Goal: Task Accomplishment & Management: Complete application form

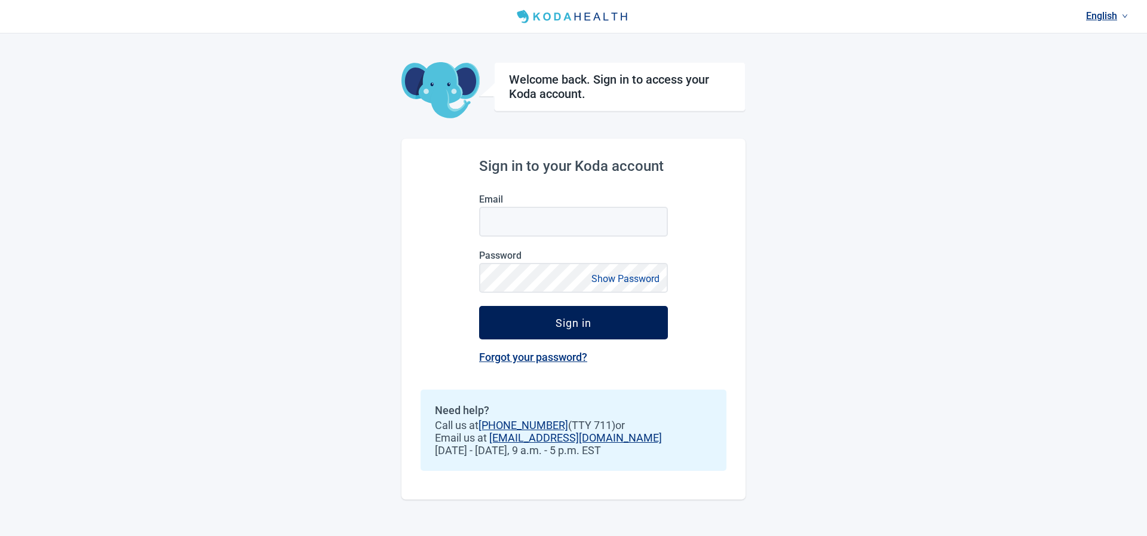
click at [567, 320] on div "Sign in" at bounding box center [574, 323] width 36 height 12
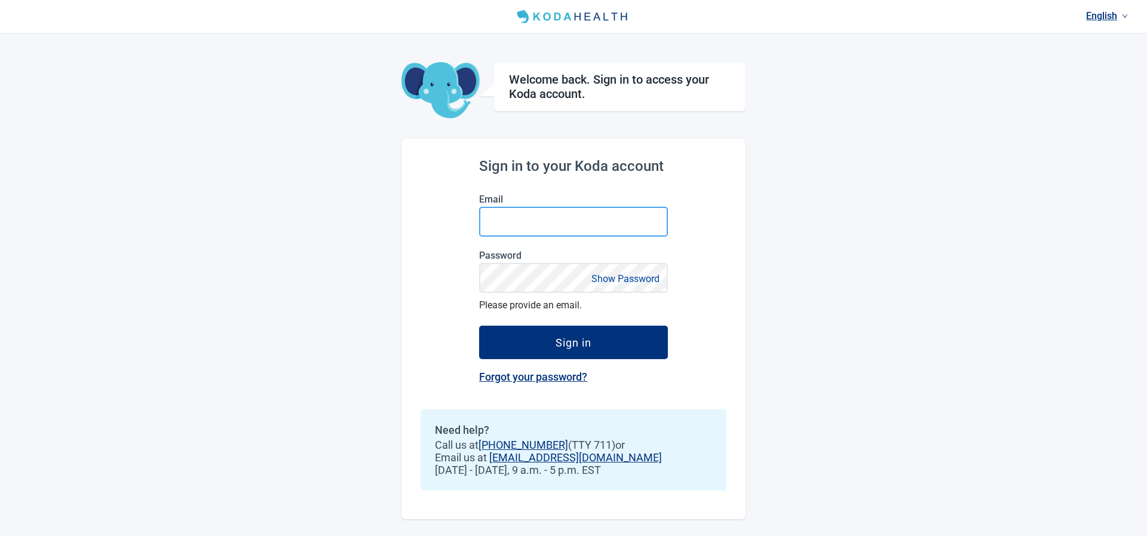
click at [556, 223] on input "Email" at bounding box center [573, 222] width 189 height 30
click at [556, 224] on input "Email" at bounding box center [573, 222] width 189 height 30
click at [409, 225] on div "Sign in to your Koda account Email Password Show Password Please provide an ema…" at bounding box center [574, 329] width 344 height 381
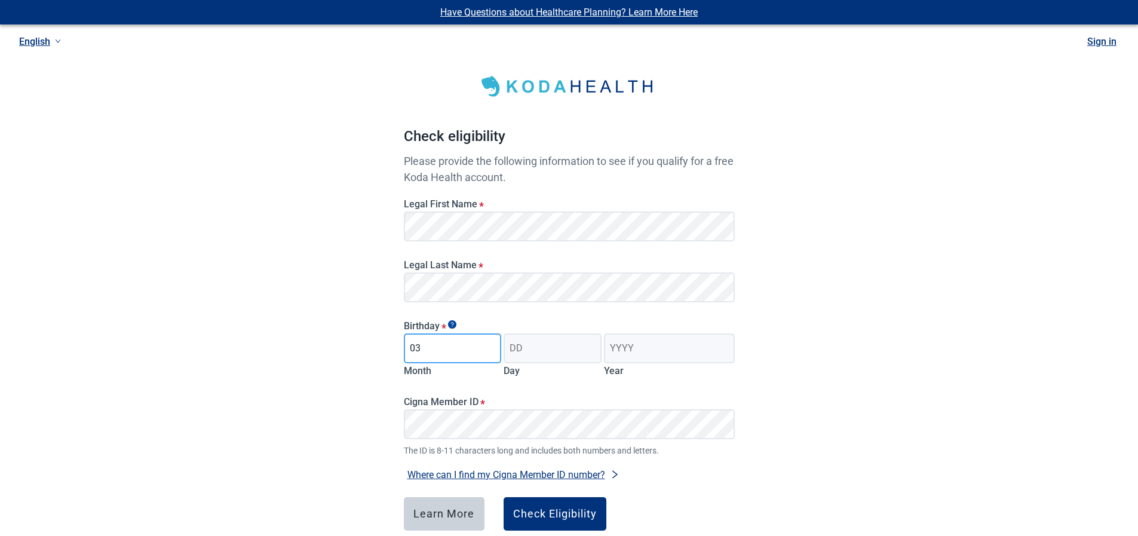
type input "03"
type input "19"
type input "1948"
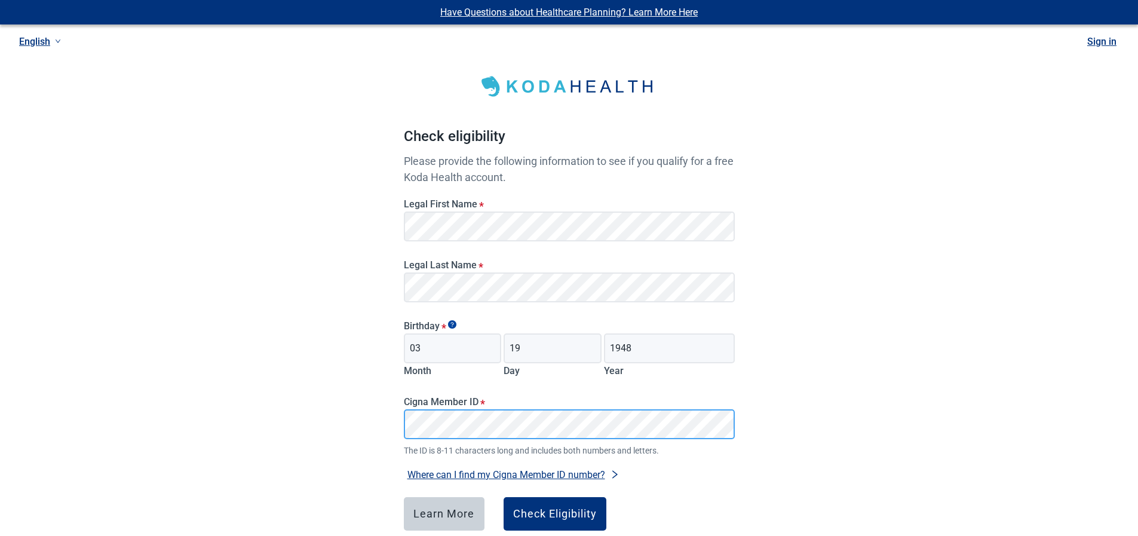
scroll to position [68, 0]
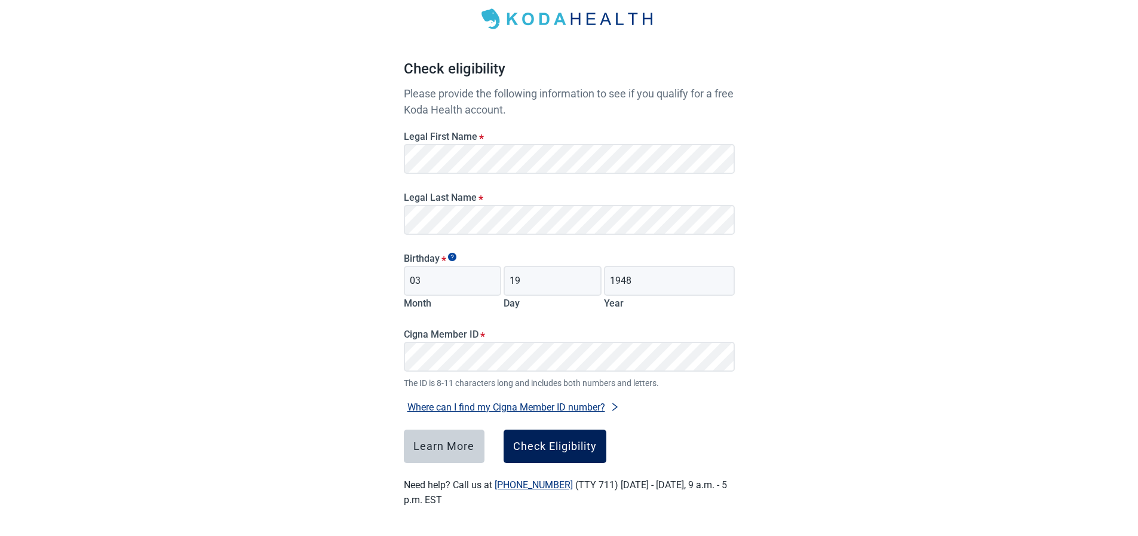
click at [551, 444] on div "Check Eligibility" at bounding box center [555, 446] width 84 height 12
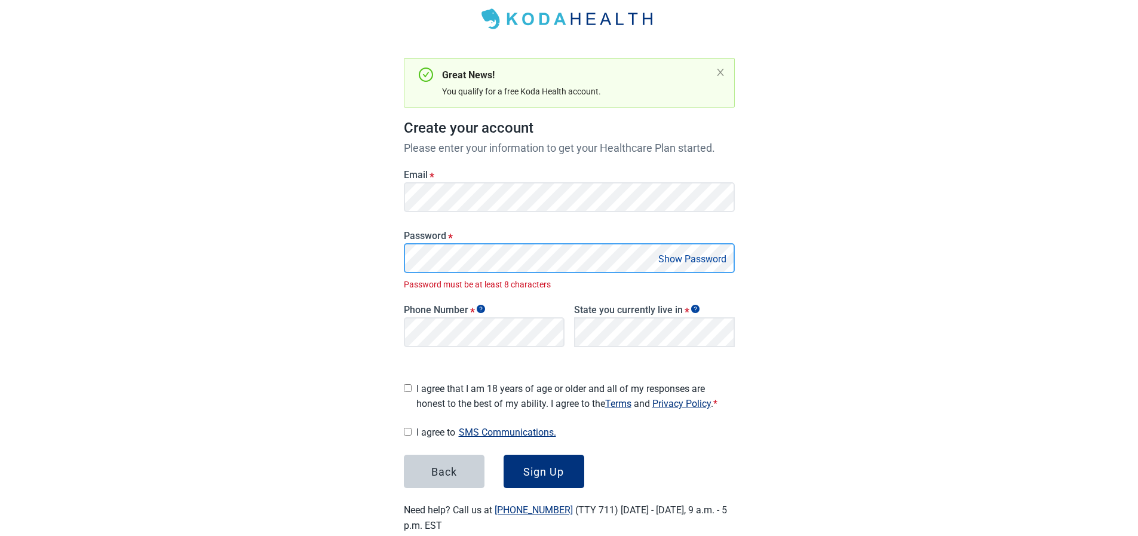
scroll to position [89, 0]
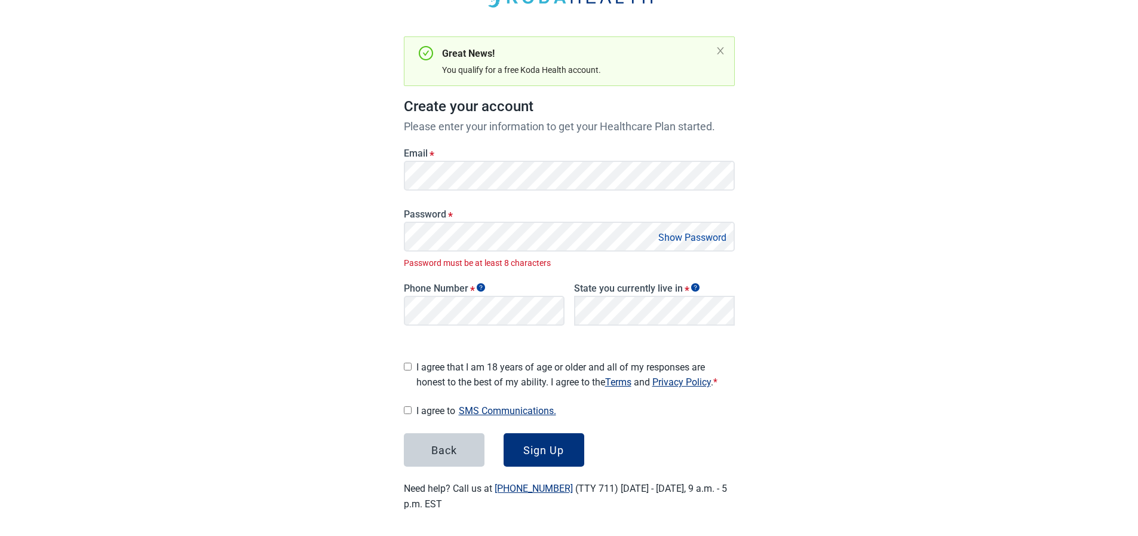
click at [688, 234] on button "Show Password" at bounding box center [692, 237] width 75 height 16
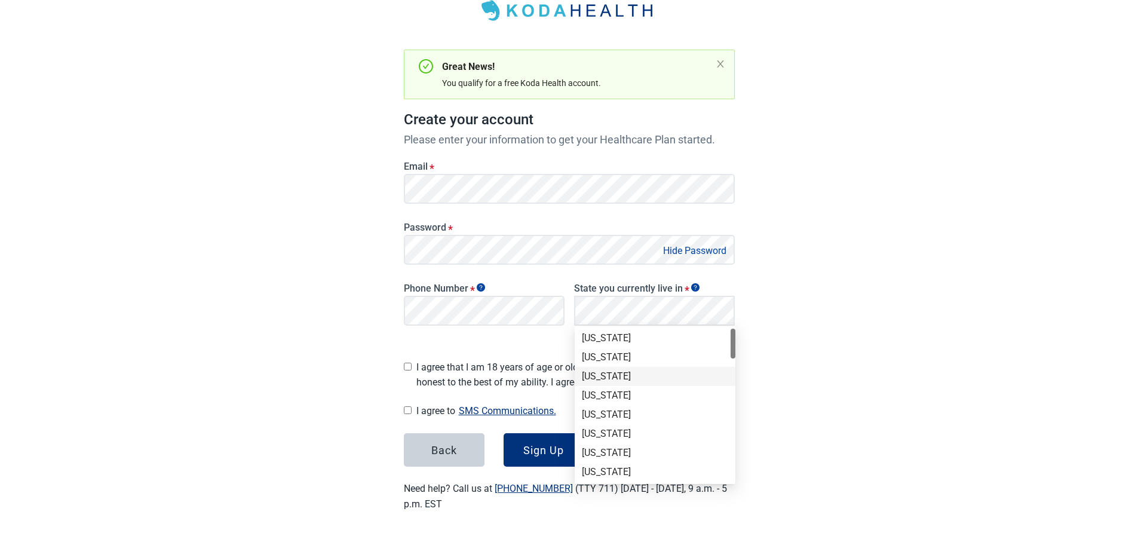
click at [620, 375] on div "Arizona" at bounding box center [655, 376] width 146 height 13
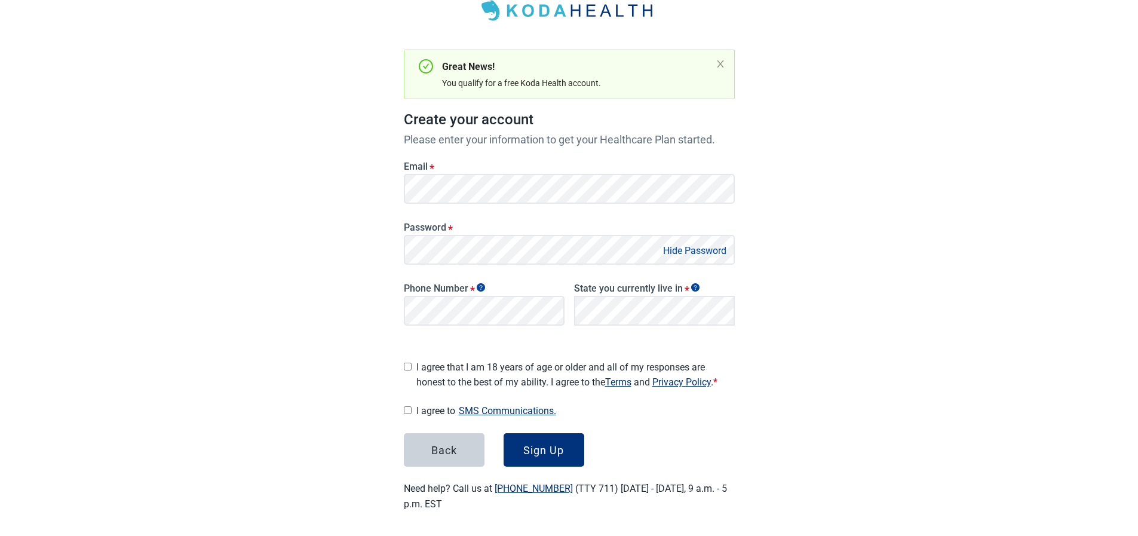
click at [410, 366] on input "I agree that I am 18 years of age or older and all of my responses are honest t…" at bounding box center [408, 367] width 8 height 8
checkbox input "true"
click at [407, 408] on input "I agree to SMS Communications." at bounding box center [408, 410] width 8 height 8
checkbox input "true"
click at [500, 329] on div "Phone Number *" at bounding box center [484, 302] width 170 height 65
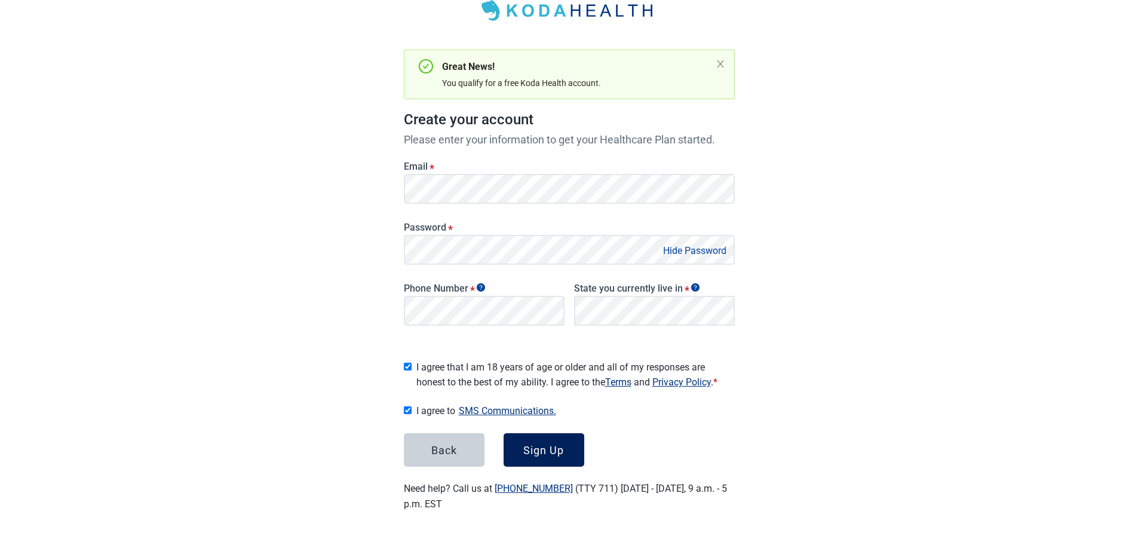
click at [535, 453] on button "Sign Up" at bounding box center [544, 449] width 81 height 33
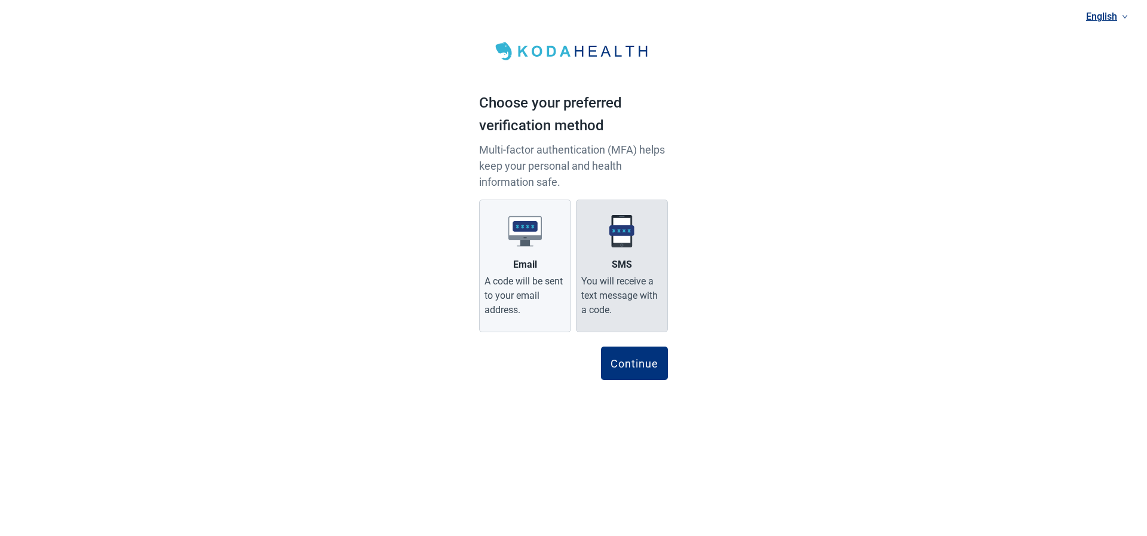
click at [627, 239] on img "Main content" at bounding box center [621, 231] width 33 height 33
click at [0, 0] on input "SMS You will receive a text message with a code." at bounding box center [0, 0] width 0 height 0
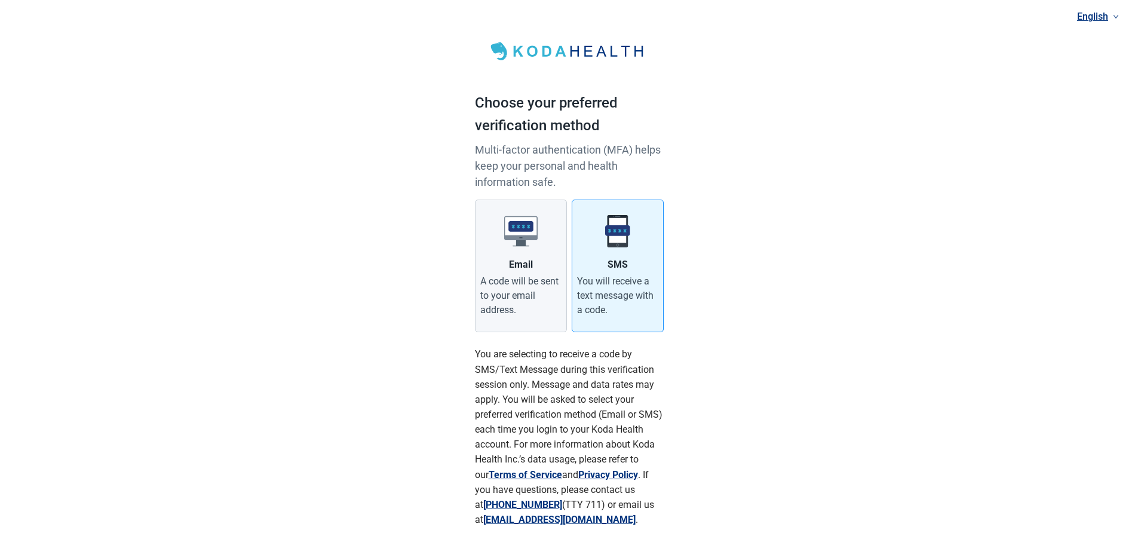
scroll to position [87, 0]
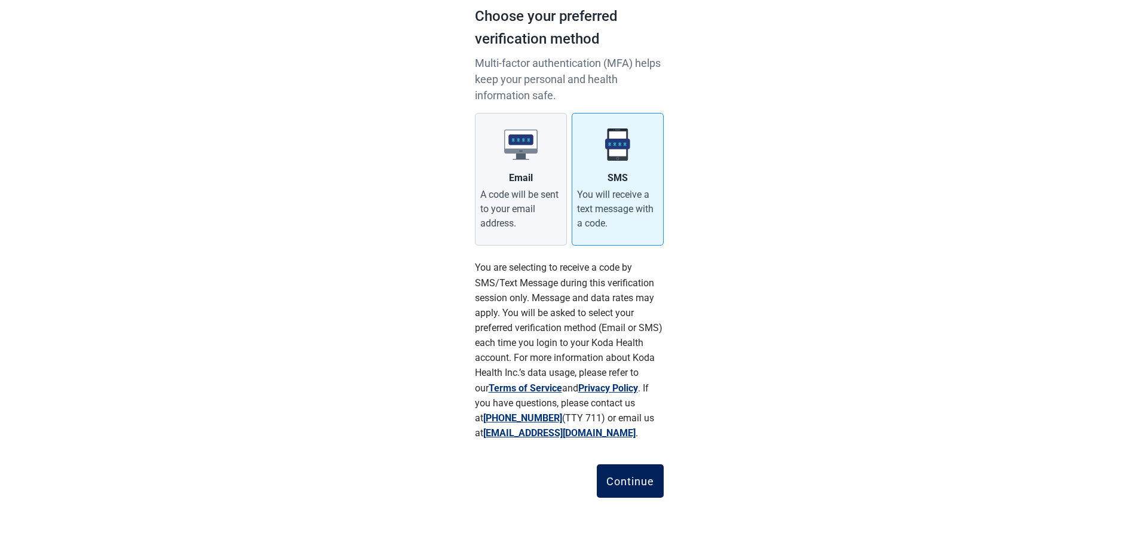
click at [626, 475] on div "Continue" at bounding box center [631, 481] width 48 height 12
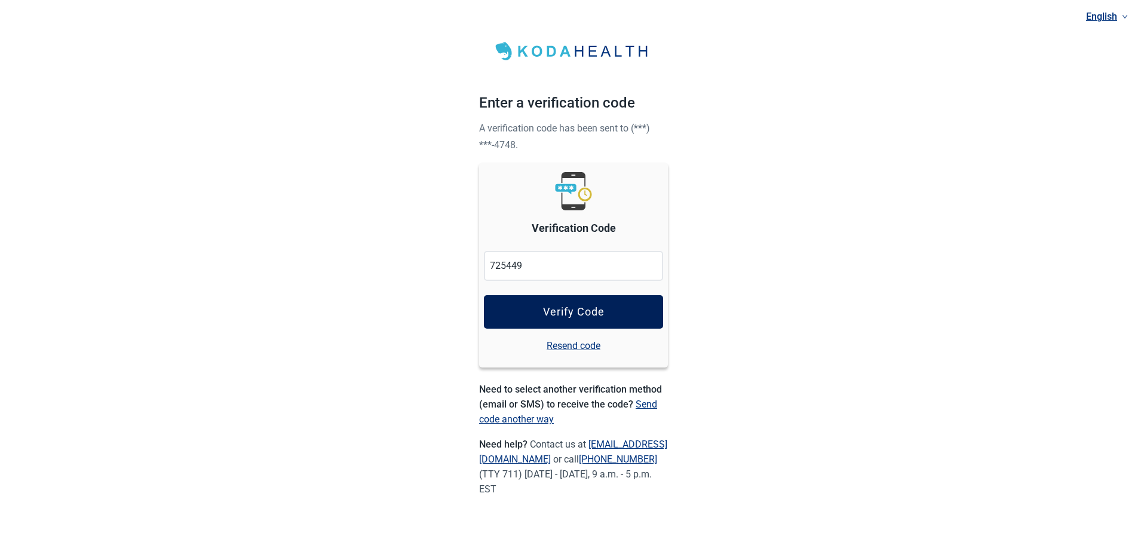
type input "725449"
click at [588, 315] on div "Verify Code" at bounding box center [574, 312] width 62 height 12
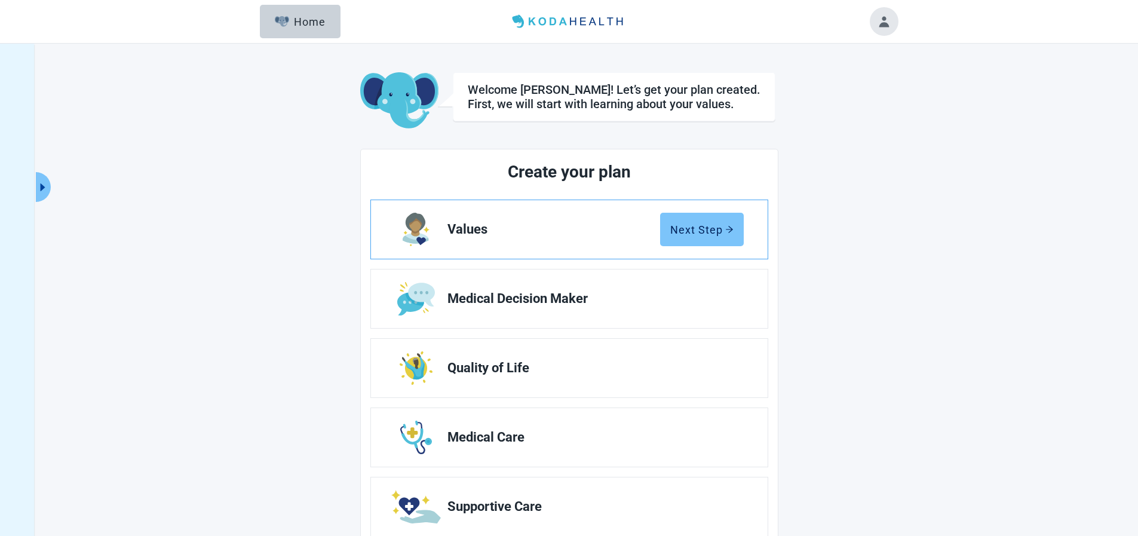
click at [689, 230] on div "Next Step" at bounding box center [701, 229] width 63 height 12
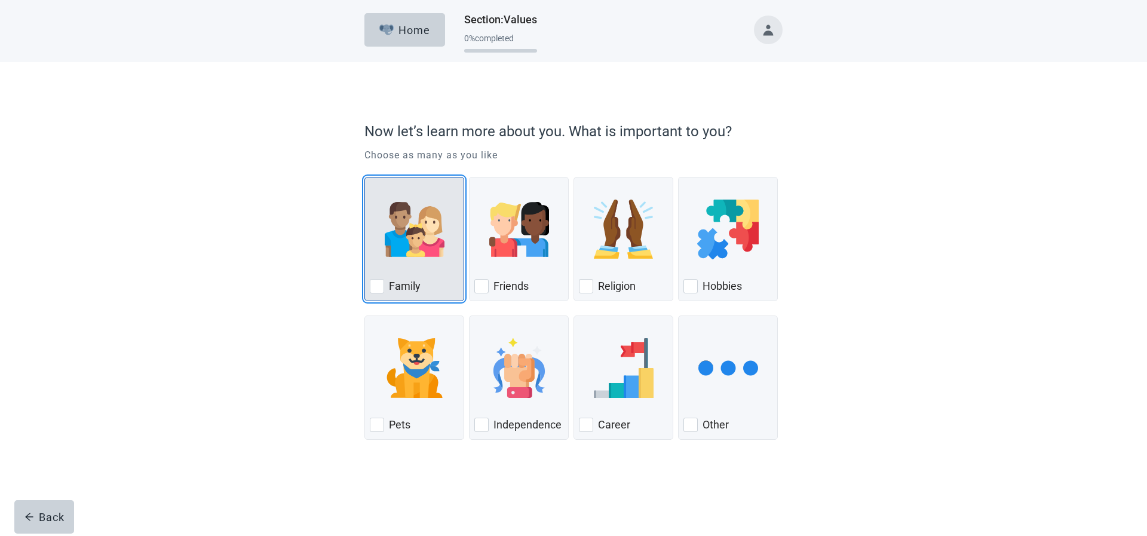
drag, startPoint x: 372, startPoint y: 287, endPoint x: 400, endPoint y: 299, distance: 31.1
click at [372, 284] on div "Family, checkbox, not checked" at bounding box center [377, 286] width 14 height 14
click at [365, 177] on input "Family" at bounding box center [365, 177] width 1 height 1
checkbox input "true"
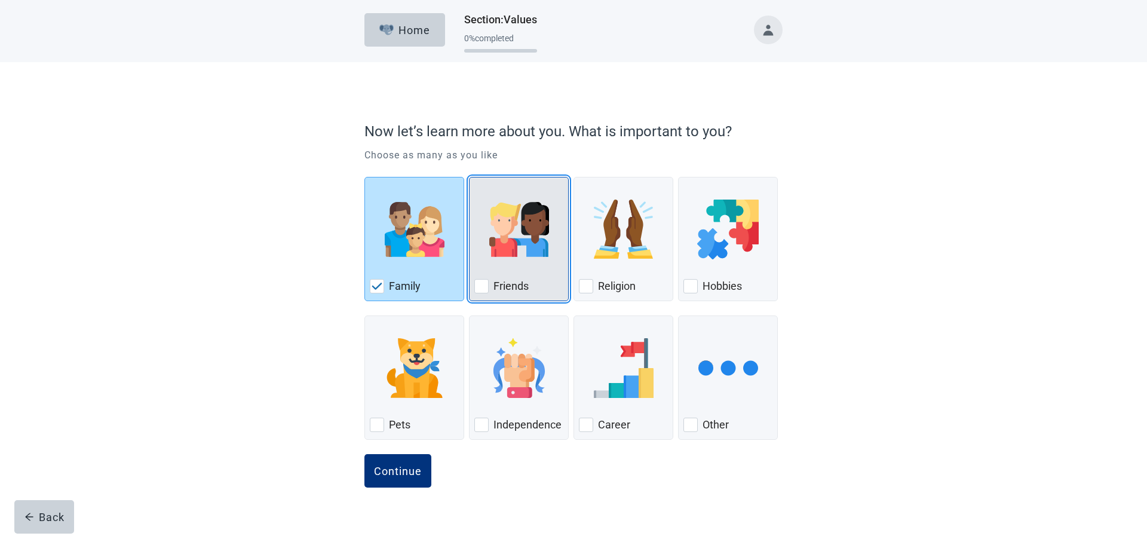
click at [494, 286] on label "Friends" at bounding box center [511, 286] width 35 height 14
checkbox input "true"
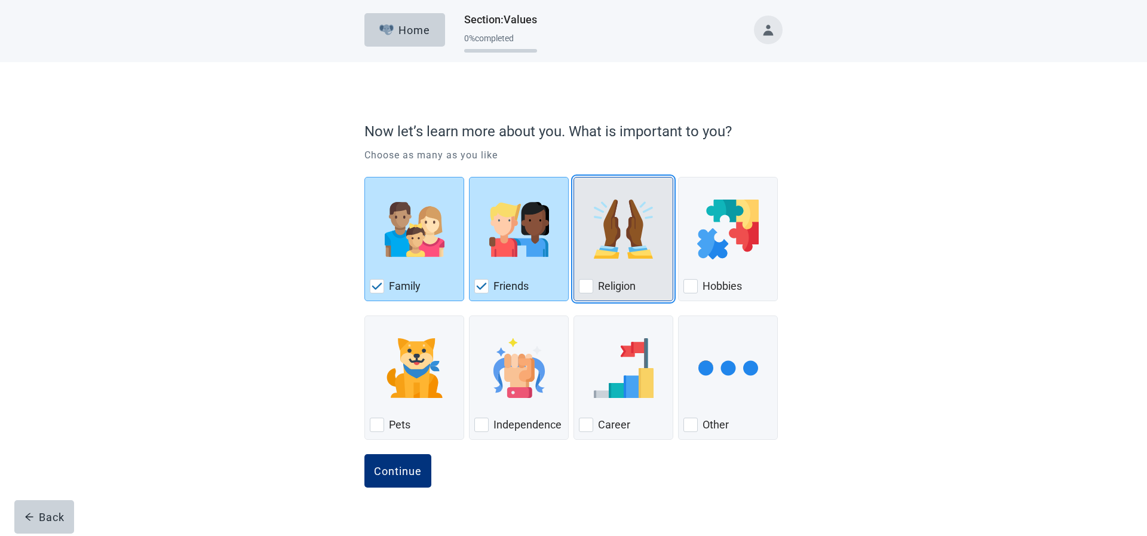
click at [592, 287] on div "Religion, checkbox, not checked" at bounding box center [586, 286] width 14 height 14
click at [574, 177] on input "Religion" at bounding box center [574, 177] width 1 height 1
checkbox input "true"
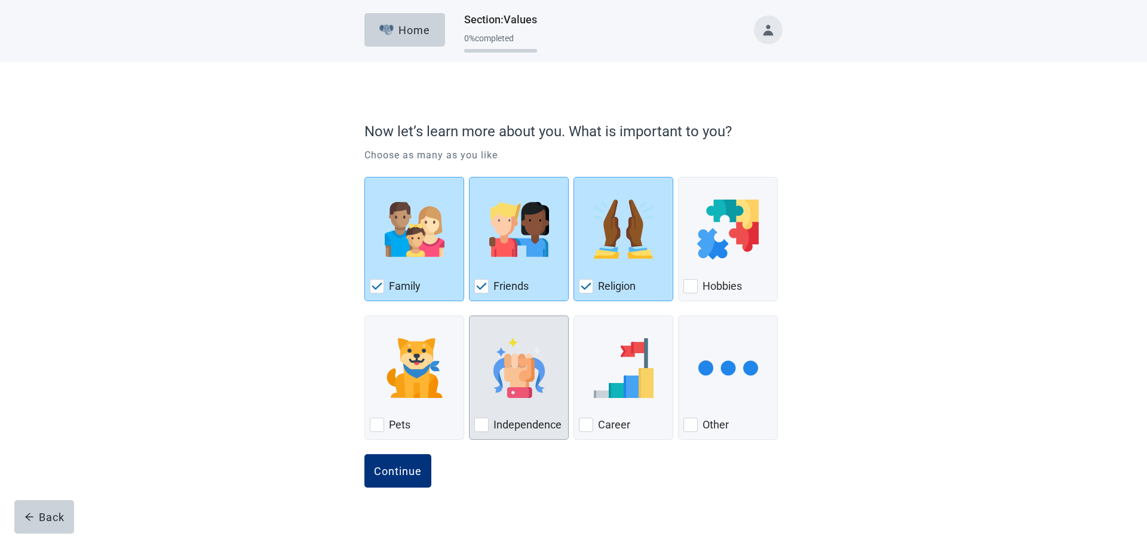
click at [477, 426] on div "Independence, checkbox, not checked" at bounding box center [481, 425] width 14 height 14
click at [470, 316] on input "Independence" at bounding box center [469, 316] width 1 height 1
checkbox input "true"
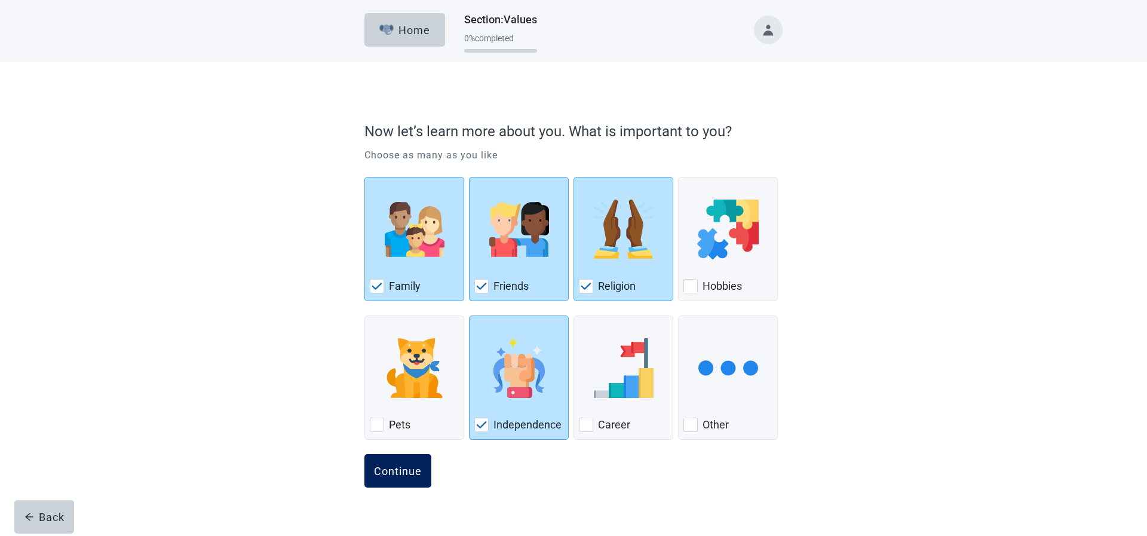
click at [393, 473] on div "Continue" at bounding box center [398, 471] width 48 height 12
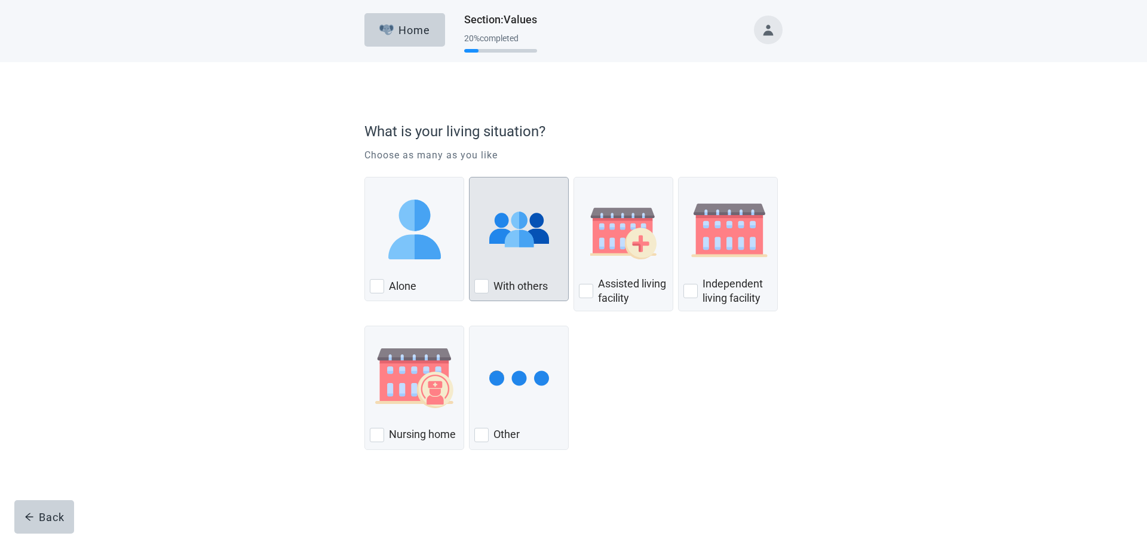
click at [477, 294] on div "With others" at bounding box center [518, 286] width 89 height 19
click at [470, 177] on input "With others" at bounding box center [469, 177] width 1 height 1
checkbox input "true"
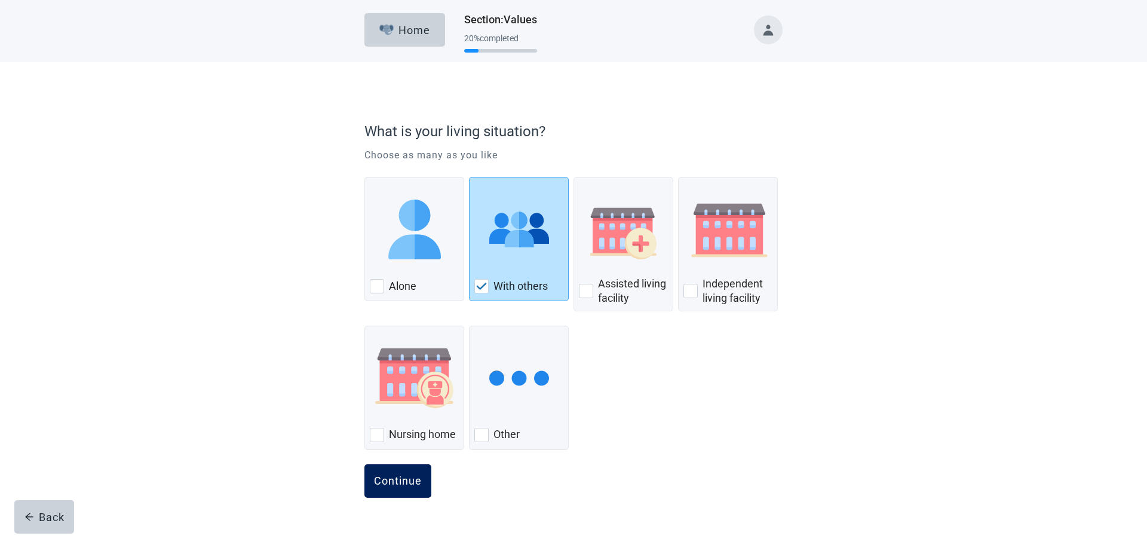
click at [405, 483] on div "Continue" at bounding box center [398, 481] width 48 height 12
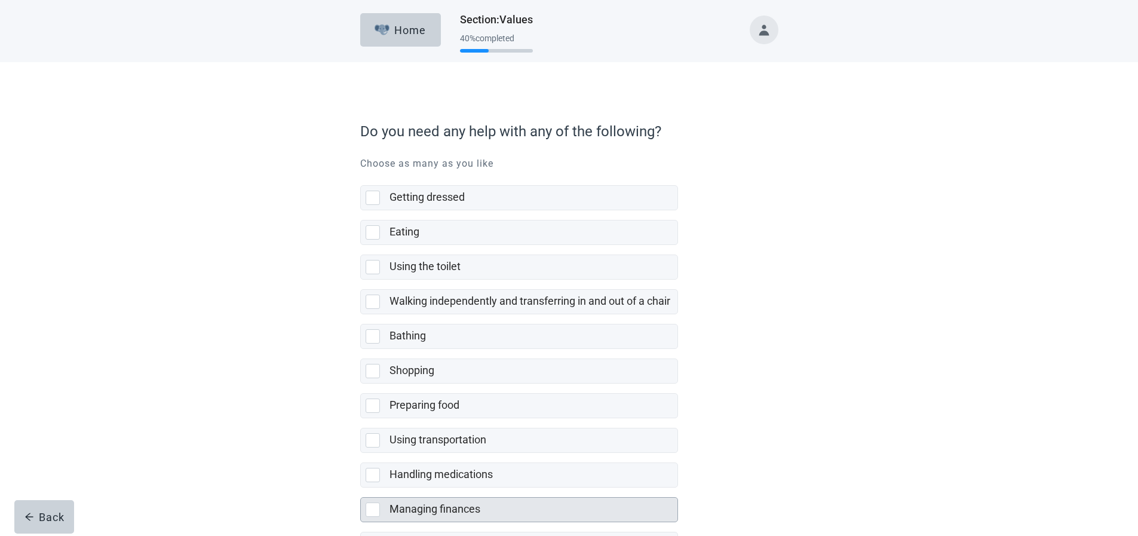
scroll to position [125, 0]
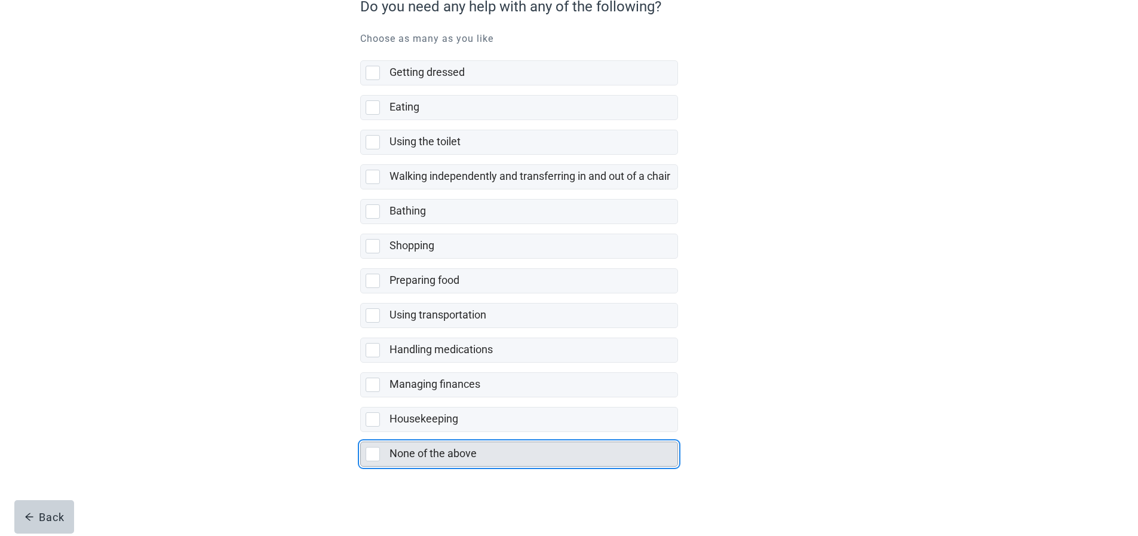
click at [378, 454] on div "None of the above, checkbox, not selected" at bounding box center [373, 454] width 14 height 14
click at [361, 433] on input "None of the above" at bounding box center [360, 432] width 1 height 1
checkbox input "true"
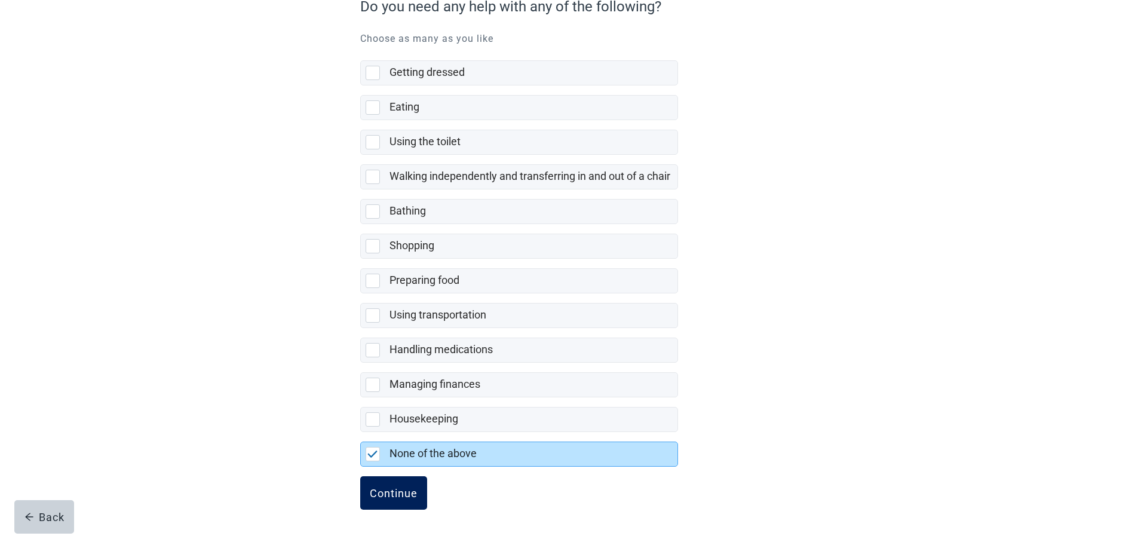
click at [384, 491] on div "Continue" at bounding box center [394, 493] width 48 height 12
click at [384, 411] on div "saving ... Home Section : Values 40 % completed Do you need any help with any o…" at bounding box center [569, 143] width 1138 height 536
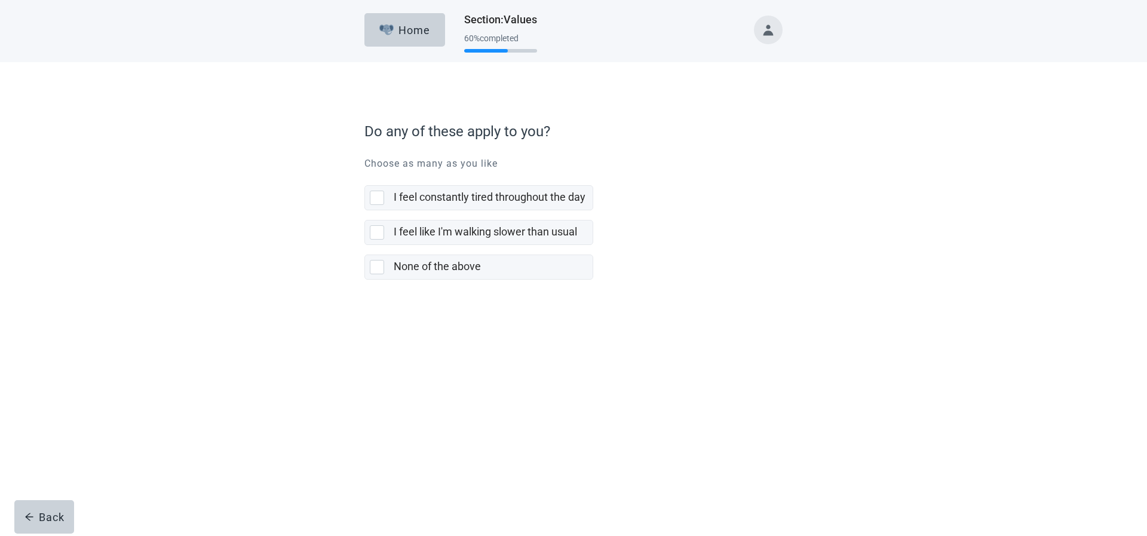
drag, startPoint x: 371, startPoint y: 270, endPoint x: 382, endPoint y: 282, distance: 16.5
click at [371, 270] on div "None of the above, checkbox, not selected" at bounding box center [377, 267] width 14 height 14
click at [365, 246] on input "None of the above" at bounding box center [365, 245] width 1 height 1
checkbox input "true"
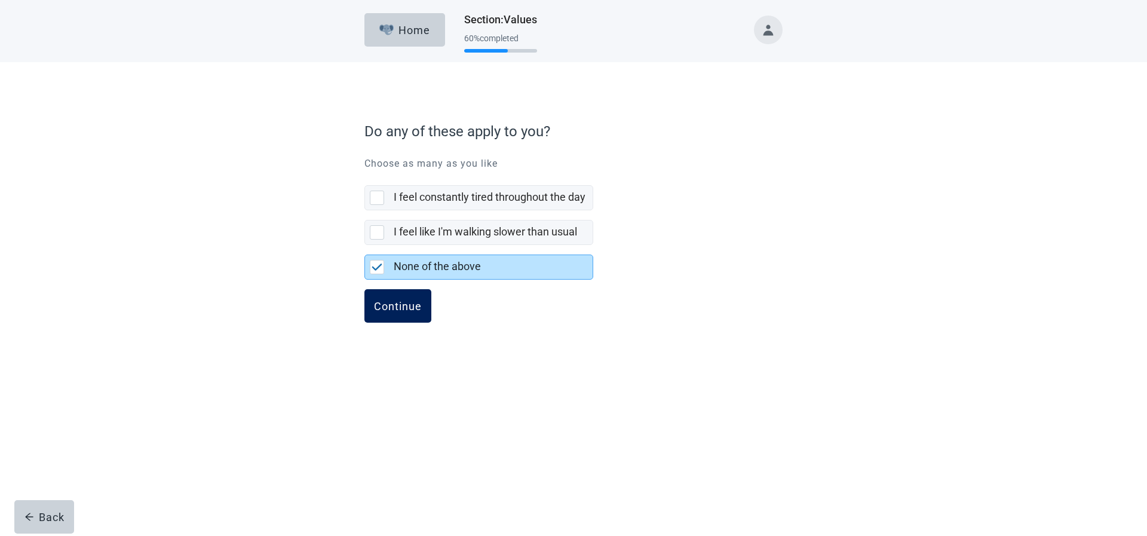
click at [397, 319] on button "Continue" at bounding box center [398, 305] width 67 height 33
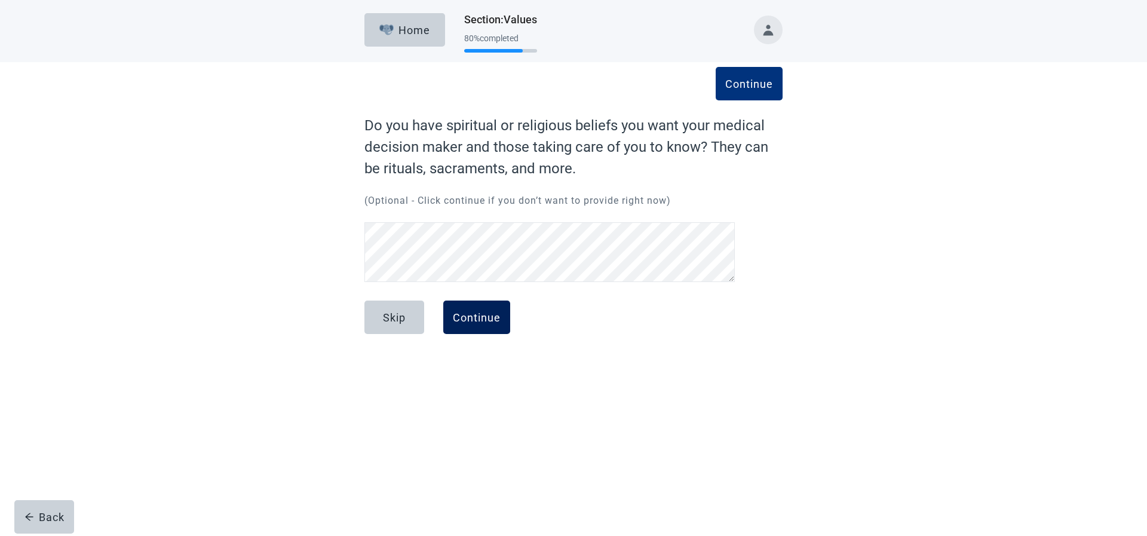
click at [464, 322] on div "Continue" at bounding box center [477, 317] width 48 height 12
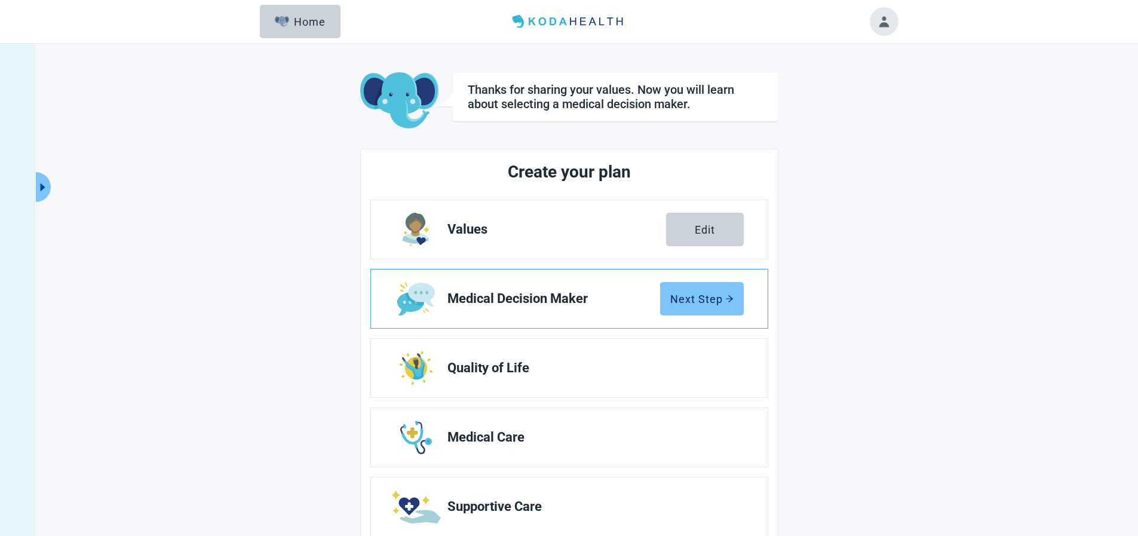
click at [706, 296] on div "Next Step" at bounding box center [701, 299] width 63 height 12
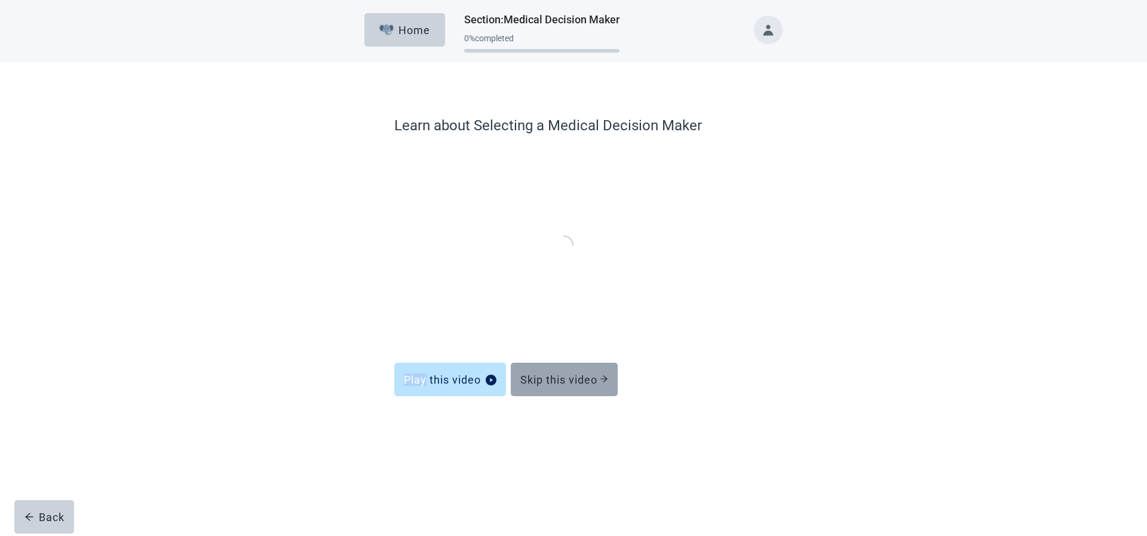
click at [552, 376] on div "Skip this video" at bounding box center [564, 379] width 88 height 12
click at [552, 378] on div "Skip this video" at bounding box center [564, 379] width 88 height 12
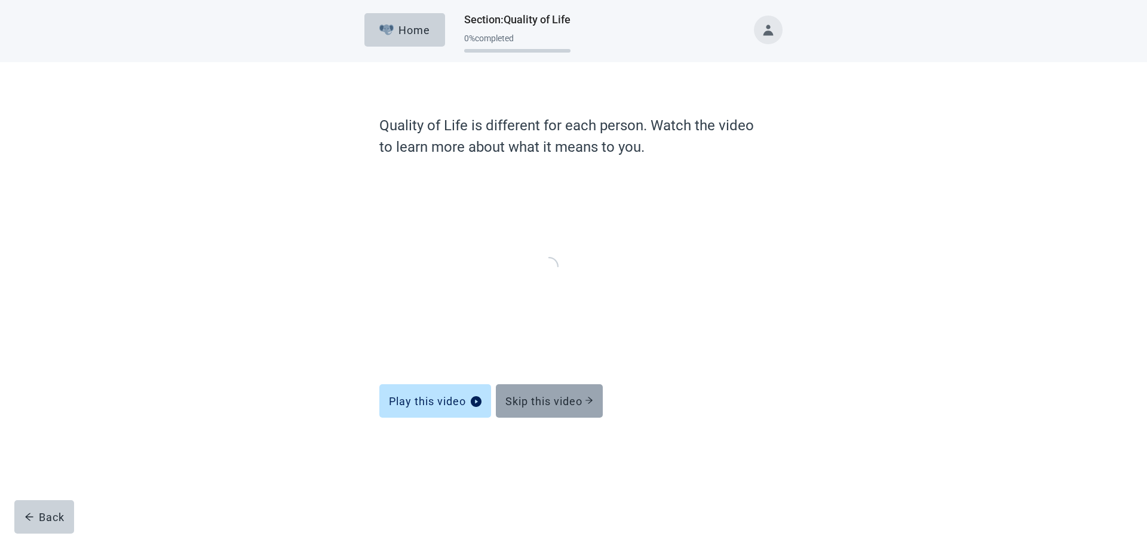
click at [550, 412] on button "Skip this video" at bounding box center [549, 400] width 107 height 33
click at [535, 398] on div "Skip this video" at bounding box center [550, 401] width 88 height 12
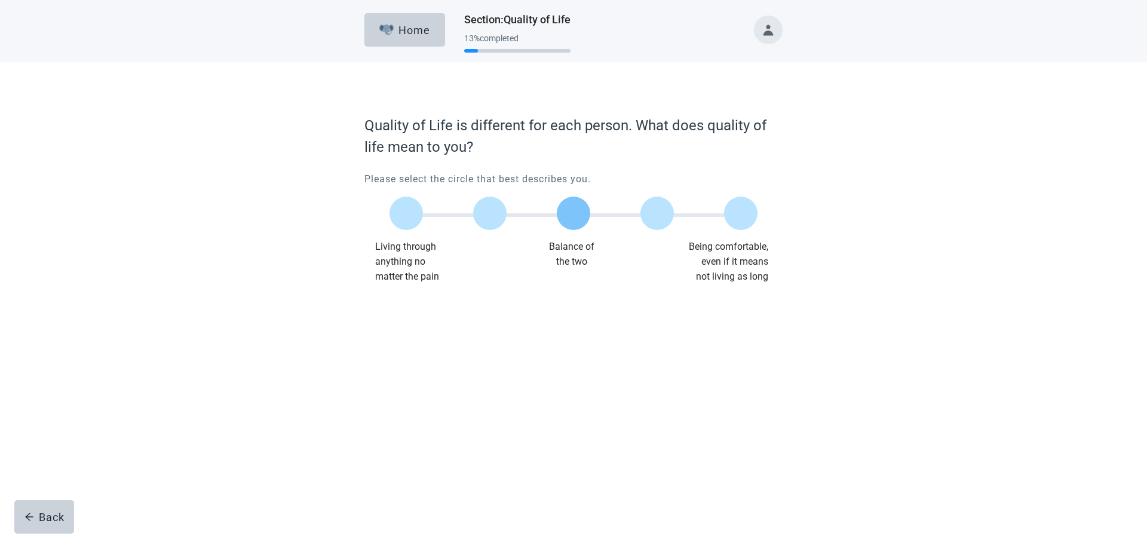
drag, startPoint x: 572, startPoint y: 221, endPoint x: 571, endPoint y: 226, distance: 6.2
click at [573, 223] on label "Main content" at bounding box center [573, 213] width 33 height 33
click at [574, 213] on input "Quality of life scale: 50 out of 100. Balance of the two" at bounding box center [574, 213] width 0 height 0
click at [389, 311] on div "Continue" at bounding box center [398, 308] width 48 height 12
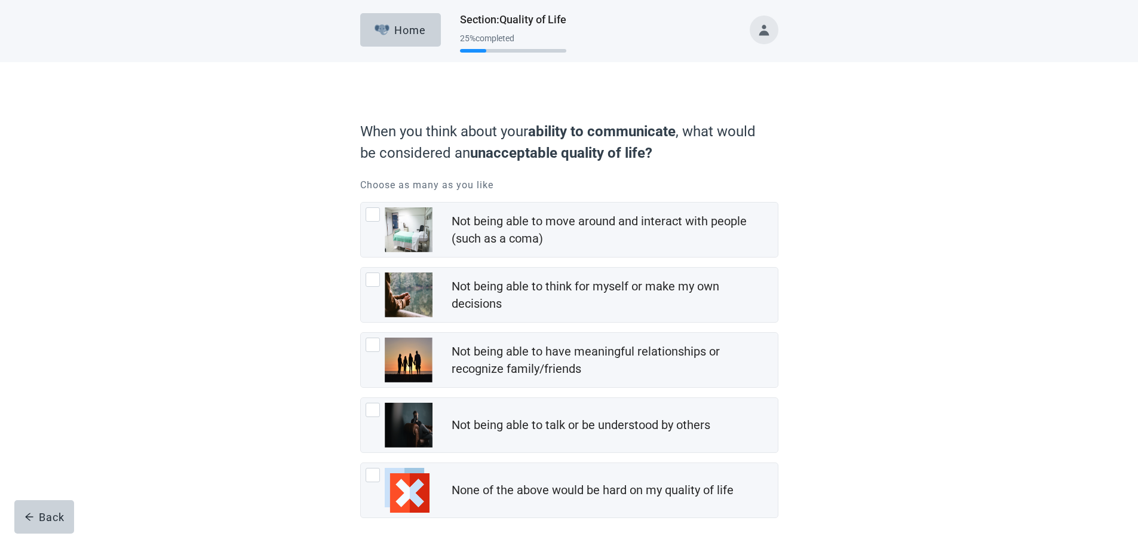
scroll to position [56, 0]
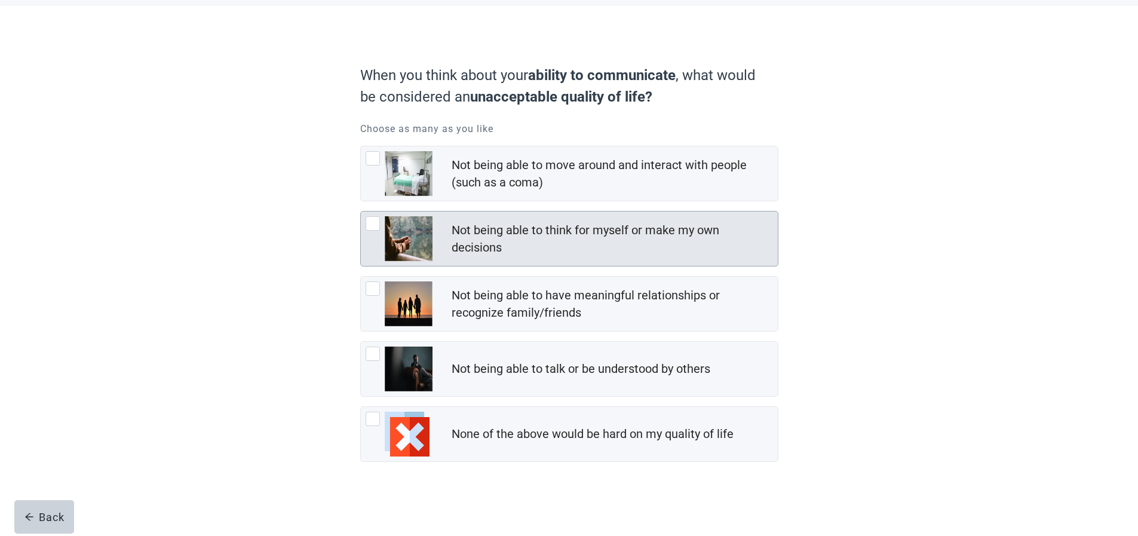
click at [369, 166] on div "Not being able to move around and interact with people (such as a coma), checkb…" at bounding box center [399, 173] width 67 height 45
click at [361, 146] on input "Not being able to move around and interact with people (such as a coma)" at bounding box center [360, 146] width 1 height 1
checkbox input "true"
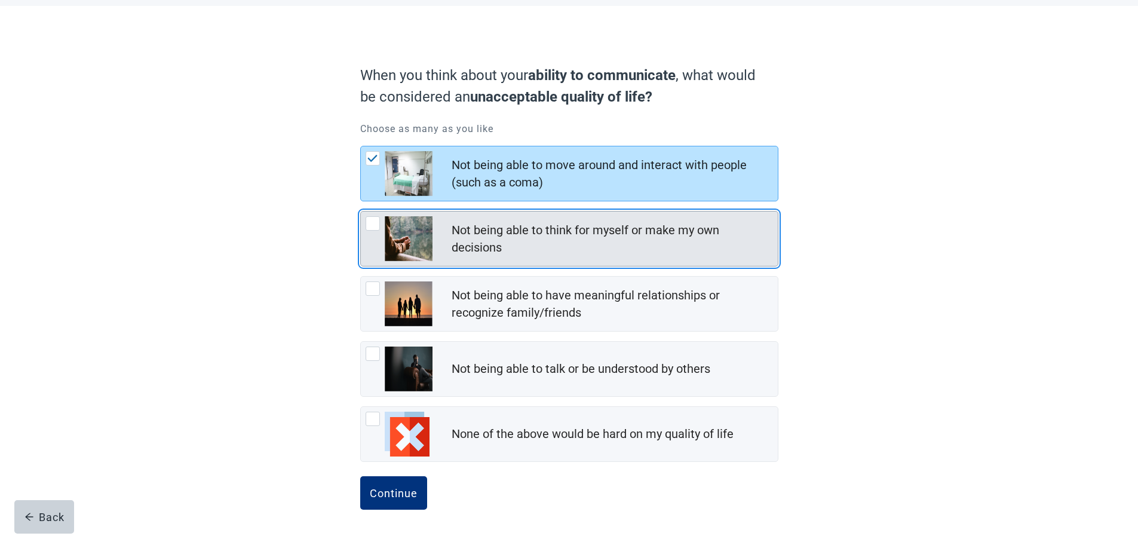
click at [375, 226] on div "Not being able to think for myself or make my own decisions, checkbox, not chec…" at bounding box center [373, 223] width 14 height 14
click at [361, 212] on input "Not being able to think for myself or make my own decisions" at bounding box center [360, 211] width 1 height 1
checkbox input "true"
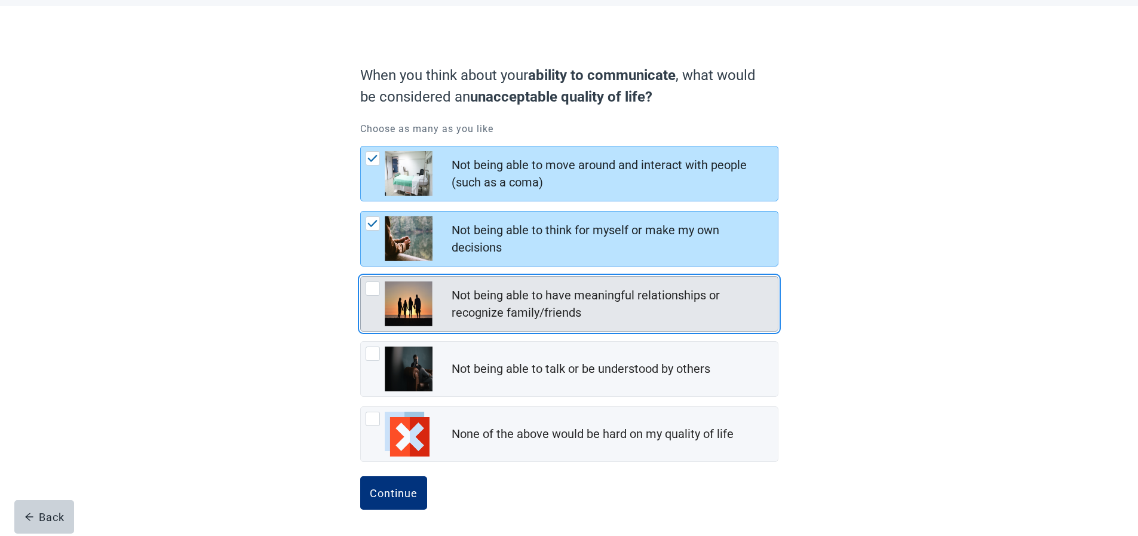
click at [367, 285] on div "Not being able to have meaningful relationships or recognize family/friends, ch…" at bounding box center [373, 288] width 14 height 14
click at [361, 277] on input "Not being able to have meaningful relationships or recognize family/friends" at bounding box center [360, 276] width 1 height 1
checkbox input "true"
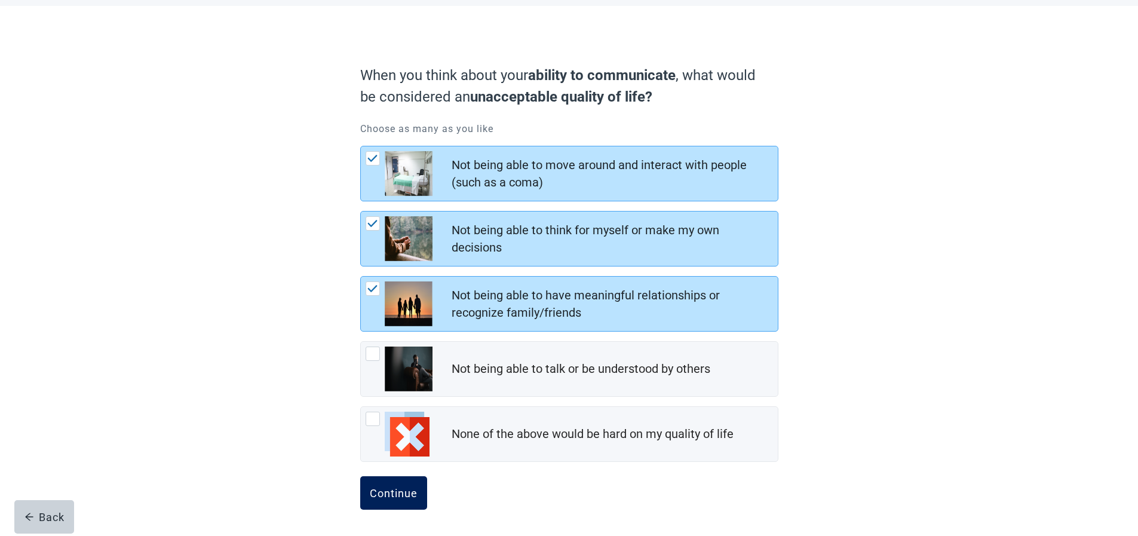
drag, startPoint x: 396, startPoint y: 489, endPoint x: 391, endPoint y: 481, distance: 9.6
click at [394, 488] on div "Continue" at bounding box center [394, 493] width 48 height 12
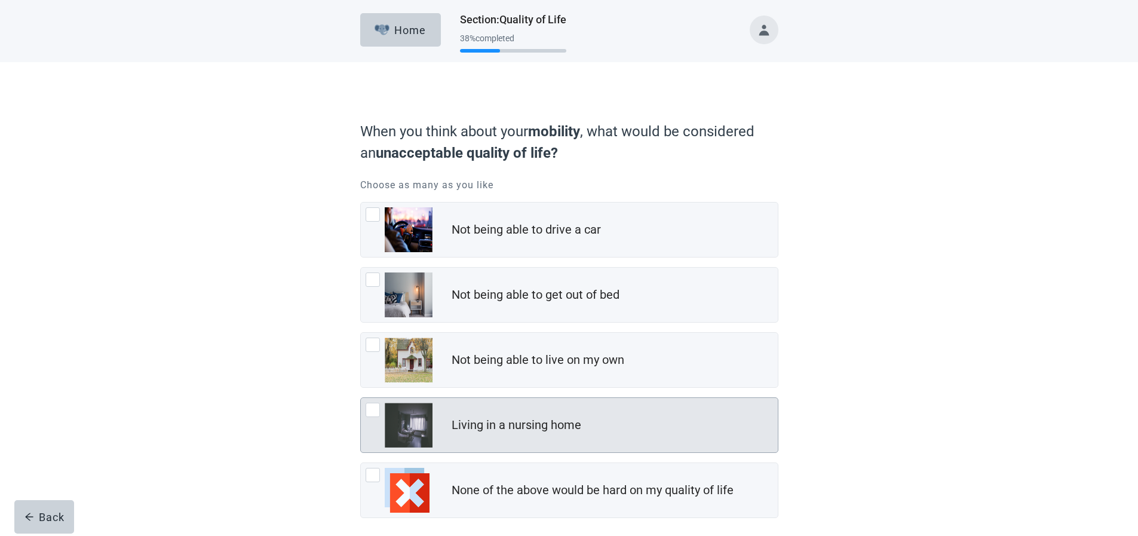
scroll to position [56, 0]
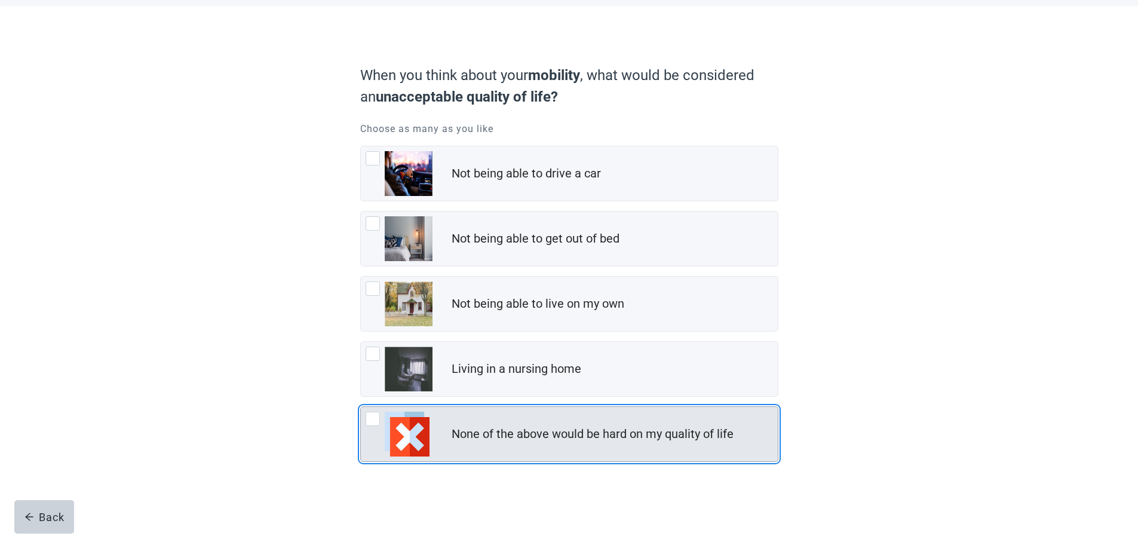
click at [371, 420] on div "None of the above would be hard on my quality of life, checkbox, not checked" at bounding box center [373, 419] width 14 height 14
click at [361, 407] on input "None of the above would be hard on my quality of life" at bounding box center [360, 406] width 1 height 1
checkbox input "true"
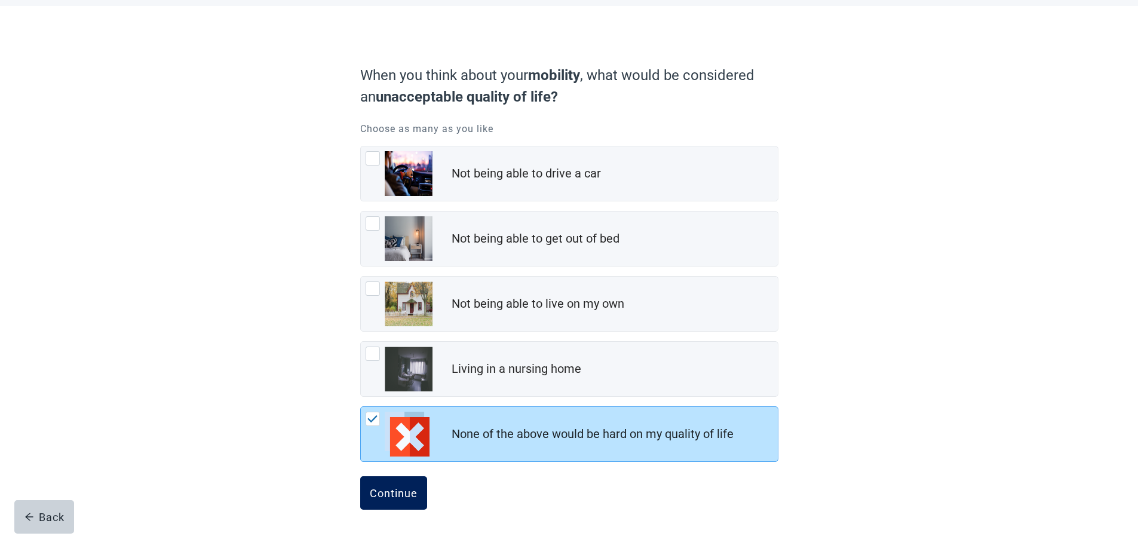
click at [396, 492] on div "Continue" at bounding box center [394, 493] width 48 height 12
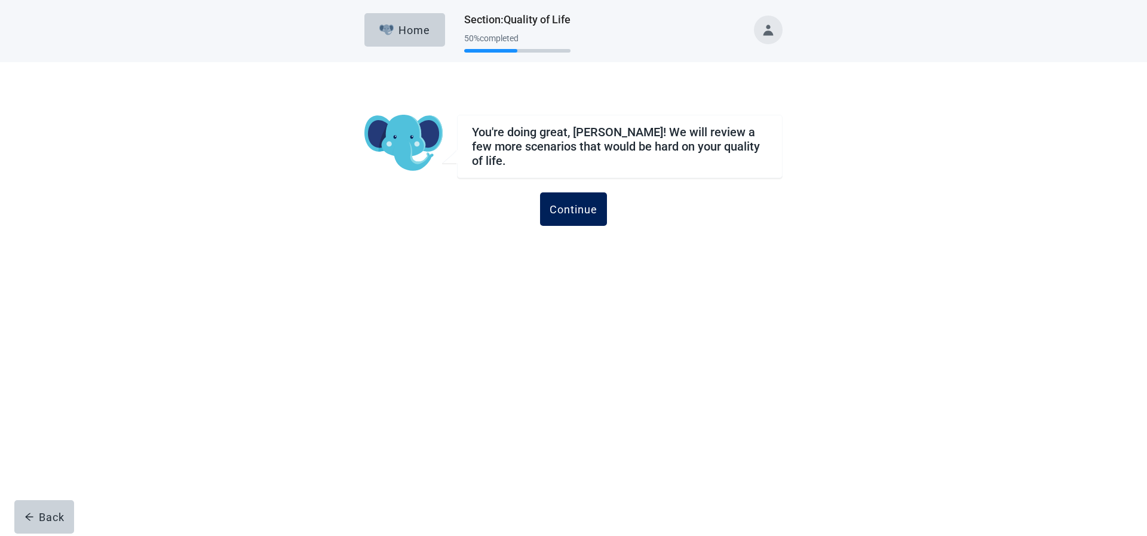
click at [582, 208] on div "Continue" at bounding box center [574, 209] width 48 height 12
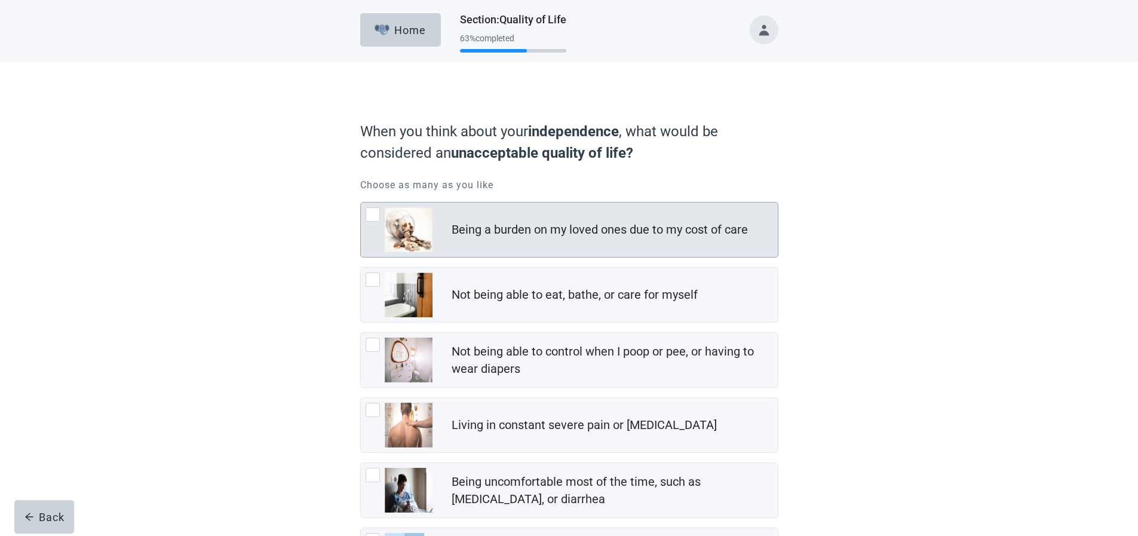
drag, startPoint x: 369, startPoint y: 215, endPoint x: 365, endPoint y: 237, distance: 22.0
click at [369, 216] on div "Being a burden on my loved ones due to my cost of care, checkbox, not checked" at bounding box center [373, 214] width 14 height 14
click at [361, 203] on input "Being a burden on my loved ones due to my cost of care" at bounding box center [360, 202] width 1 height 1
checkbox input "true"
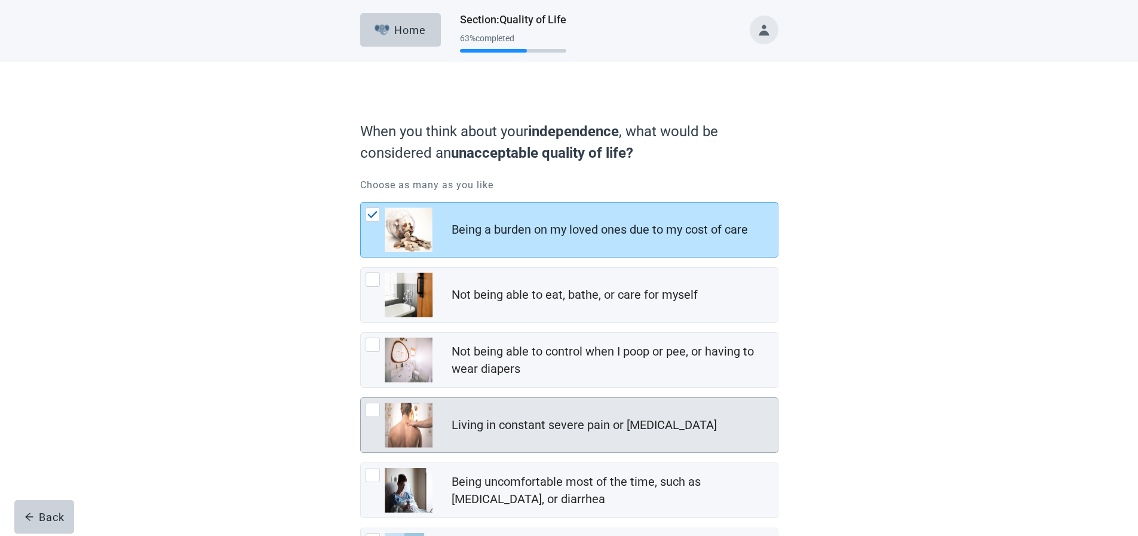
click at [369, 411] on div "Living in constant severe pain or shortness of breath, checkbox, not checked" at bounding box center [373, 410] width 14 height 14
click at [361, 398] on input "Living in constant severe pain or shortness of breath" at bounding box center [360, 397] width 1 height 1
checkbox input "true"
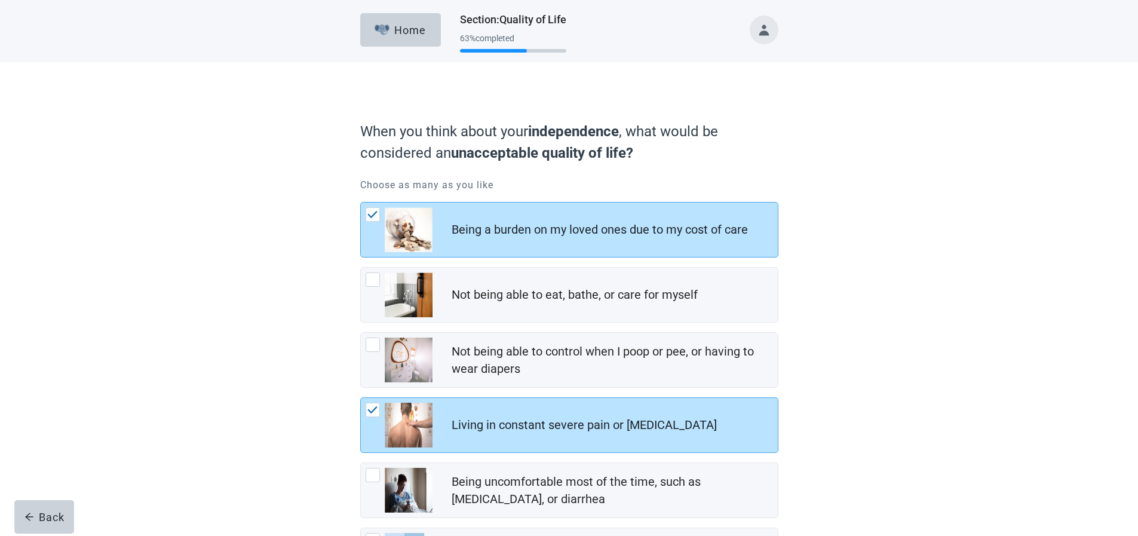
scroll to position [120, 0]
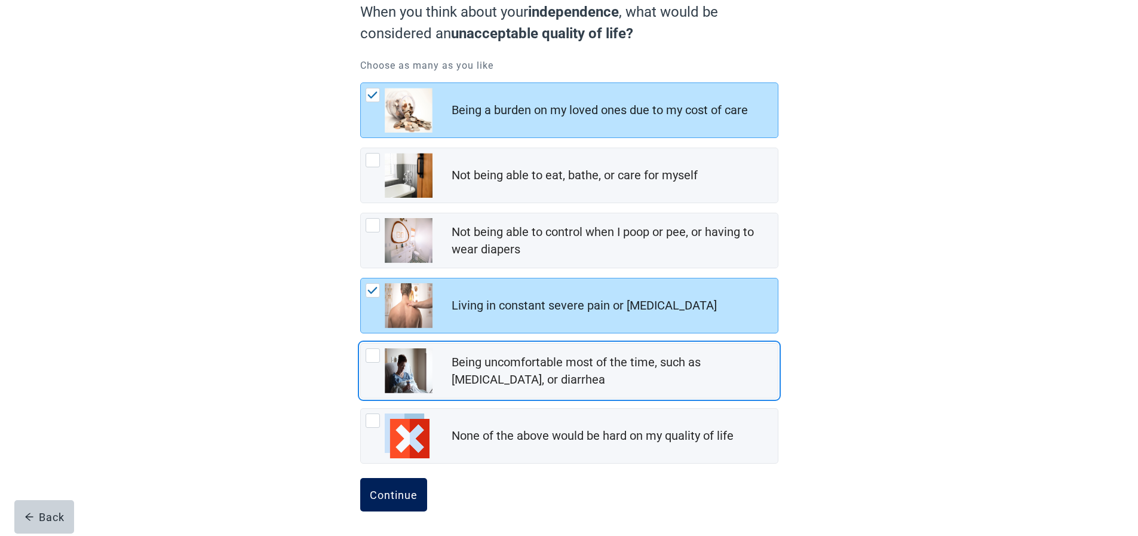
drag, startPoint x: 370, startPoint y: 355, endPoint x: 391, endPoint y: 497, distance: 143.7
click at [370, 357] on div "Being uncomfortable most of the time, such as nausea, vomiting, or diarrhea, ch…" at bounding box center [373, 355] width 14 height 14
click at [361, 344] on input "Being uncomfortable most of the time, such as nausea, vomiting, or diarrhea" at bounding box center [360, 343] width 1 height 1
checkbox input "true"
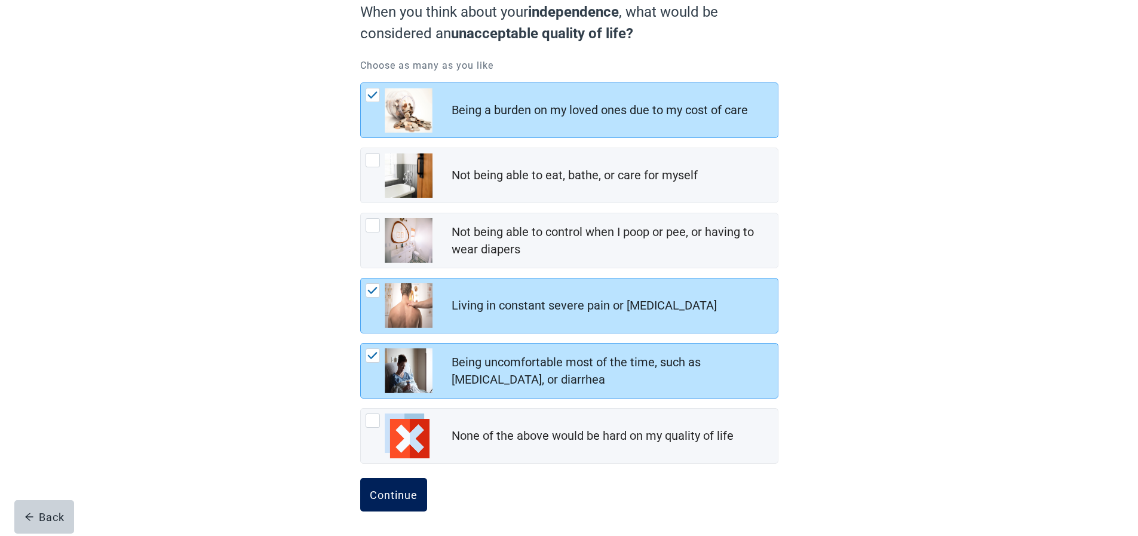
click at [390, 495] on div "Continue" at bounding box center [394, 495] width 48 height 12
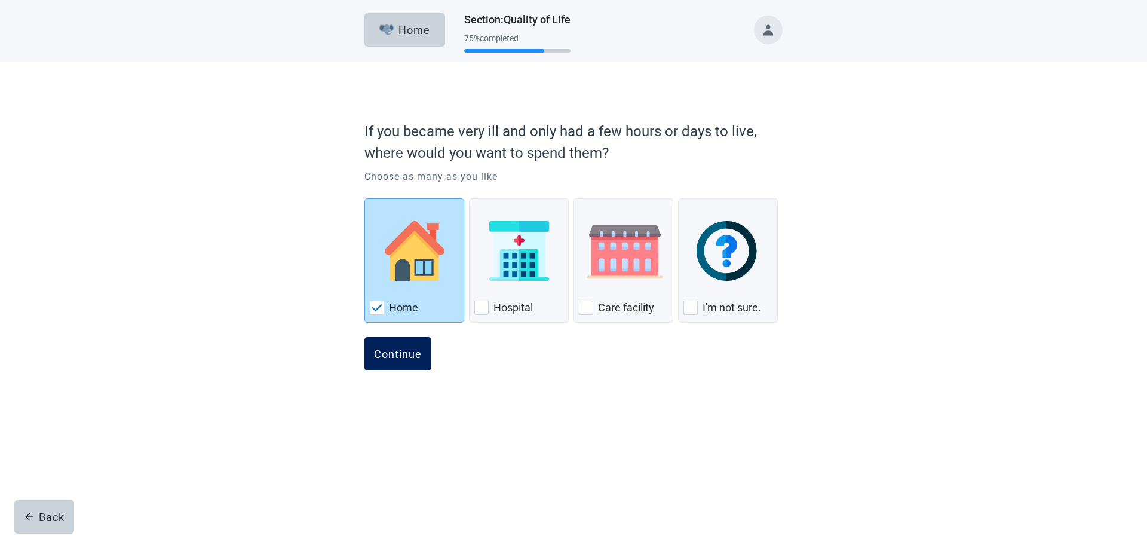
click at [393, 357] on button "Continue" at bounding box center [398, 353] width 67 height 33
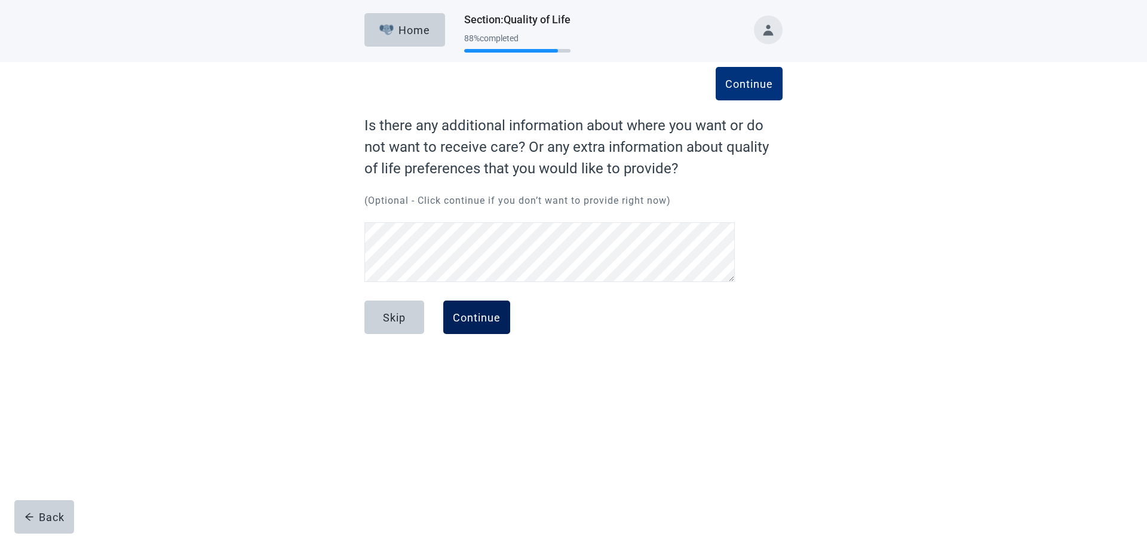
click at [464, 316] on div "Continue" at bounding box center [477, 317] width 48 height 12
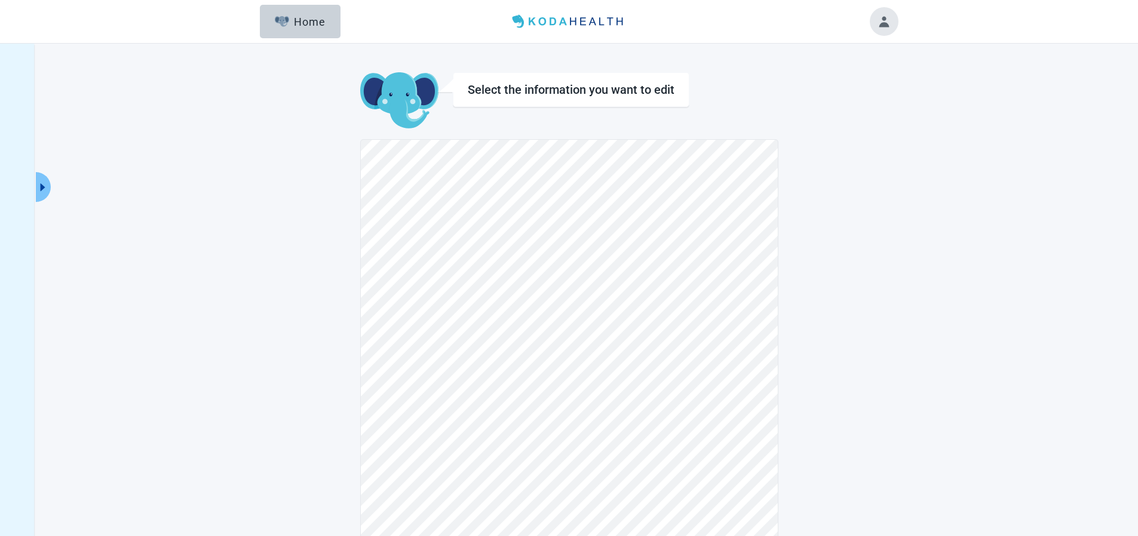
click at [883, 25] on button "Toggle account menu" at bounding box center [884, 21] width 29 height 29
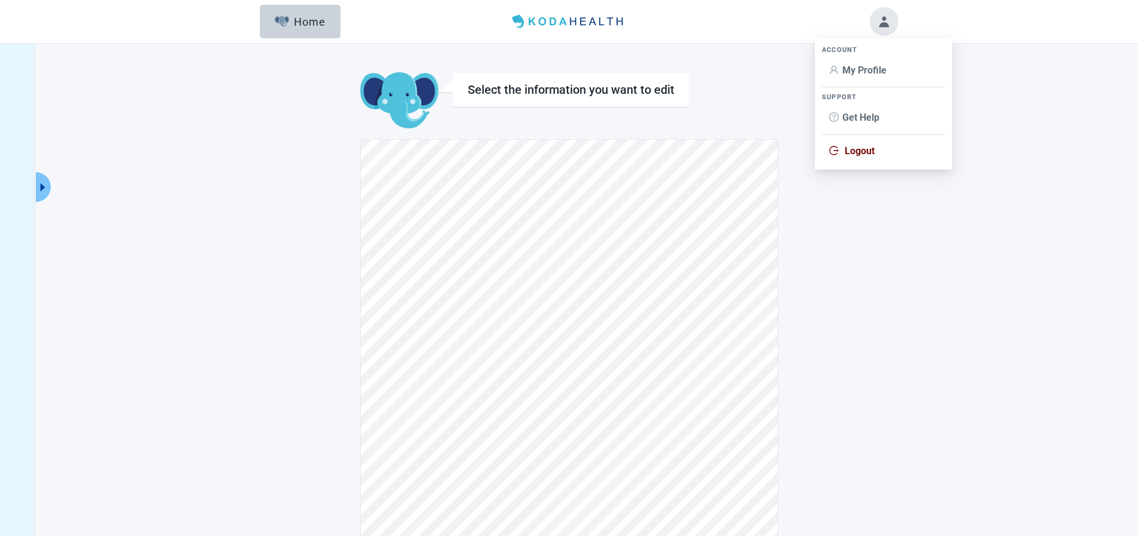
click at [851, 148] on span "Logout" at bounding box center [860, 150] width 30 height 11
